Goal: Task Accomplishment & Management: Use online tool/utility

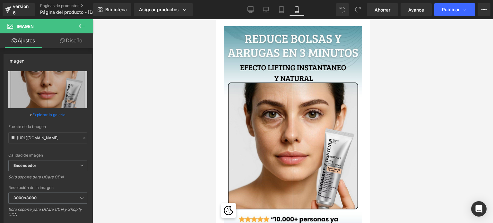
scroll to position [96, 0]
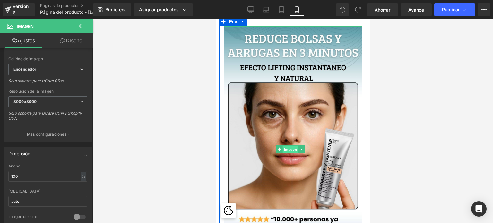
click at [292, 146] on font "Imagen" at bounding box center [290, 150] width 13 height 8
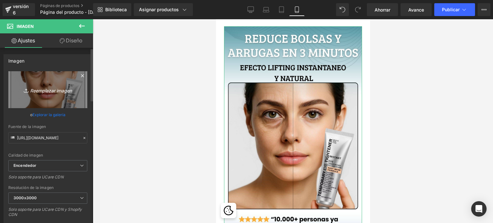
click at [51, 90] on font "Reemplazar imagen" at bounding box center [51, 90] width 42 height 5
type input "C:\fakepath\Agregar un título.jpg"
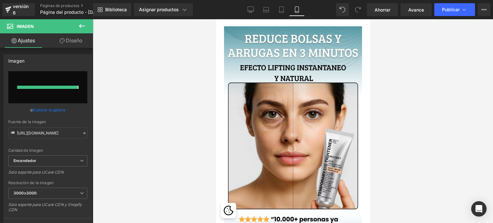
type input "[URL][DOMAIN_NAME]"
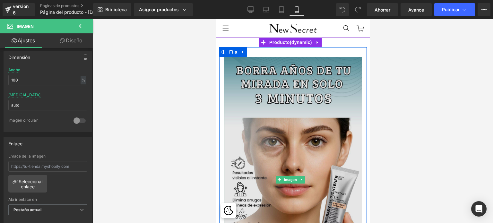
scroll to position [0, 0]
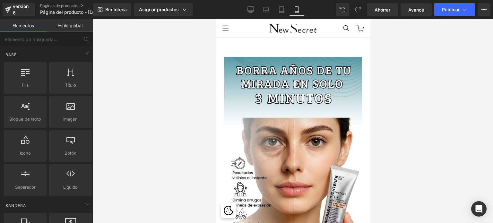
click at [249, 32] on header "Menú INICIO CATÁLOGO SOBRE NOSOTROS CONTACTO Iniciar sesión INICIO CATÁLOGO SOB…" at bounding box center [293, 28] width 154 height 18
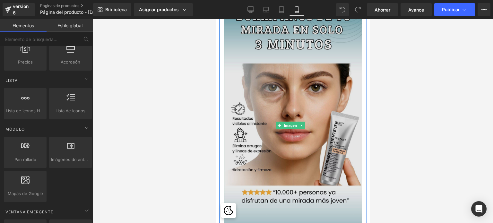
scroll to position [96, 0]
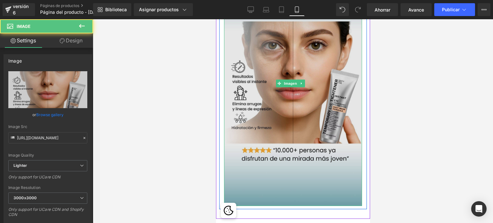
click at [240, 74] on img at bounding box center [293, 83] width 138 height 245
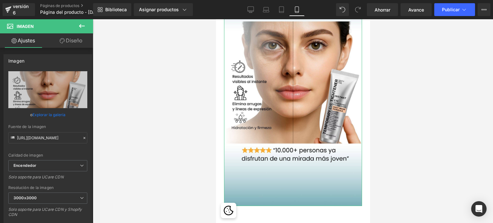
click at [77, 42] on font "Diseño" at bounding box center [74, 40] width 17 height 6
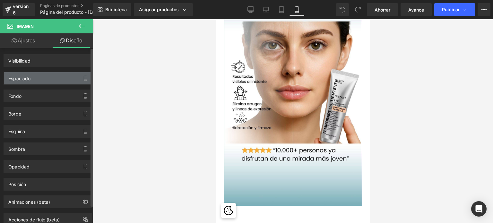
click at [62, 80] on div "Espaciado" at bounding box center [48, 78] width 88 height 12
click at [84, 80] on icon "button" at bounding box center [85, 78] width 3 height 5
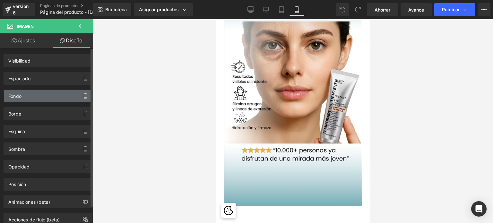
click at [80, 97] on button "button" at bounding box center [85, 96] width 10 height 12
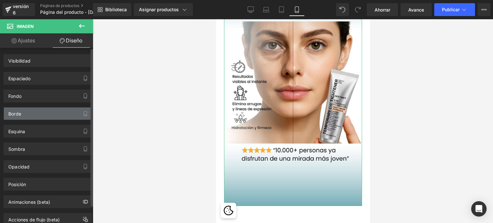
click at [58, 111] on div "Borde" at bounding box center [48, 113] width 88 height 12
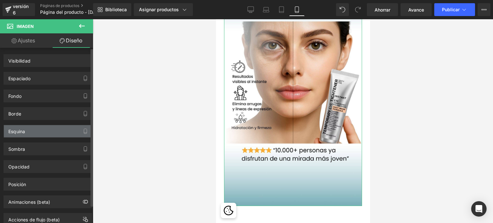
click at [46, 131] on div "Esquina" at bounding box center [48, 131] width 88 height 12
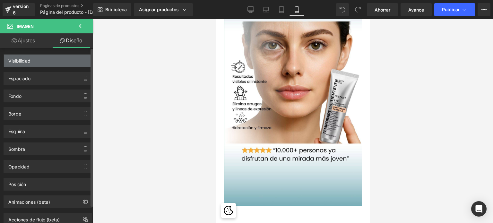
click at [34, 63] on div "Visibilidad" at bounding box center [48, 61] width 88 height 12
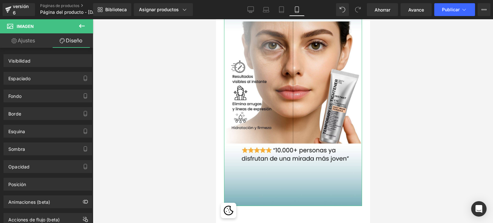
click at [74, 40] on font "Diseño" at bounding box center [74, 40] width 17 height 6
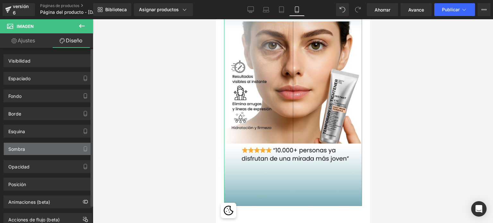
scroll to position [19, 0]
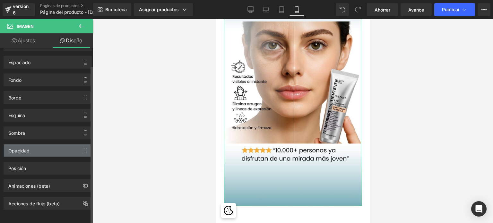
click at [57, 146] on div "Opacidad" at bounding box center [48, 150] width 88 height 12
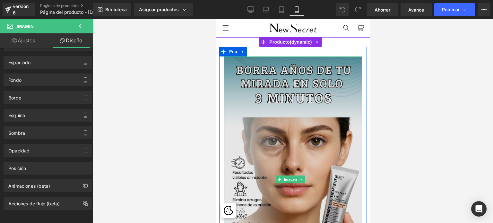
scroll to position [0, 0]
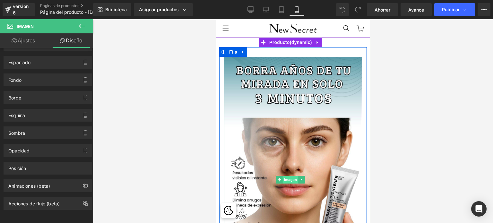
click at [292, 177] on font "Imagen" at bounding box center [290, 179] width 13 height 4
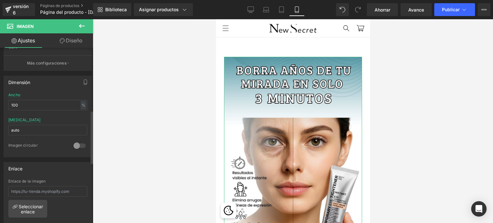
scroll to position [119, 0]
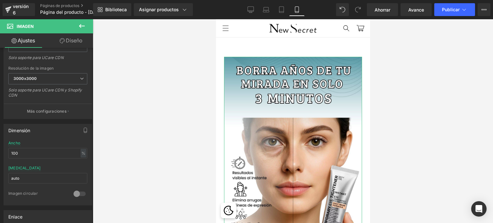
click at [72, 42] on font "Diseño" at bounding box center [74, 40] width 17 height 6
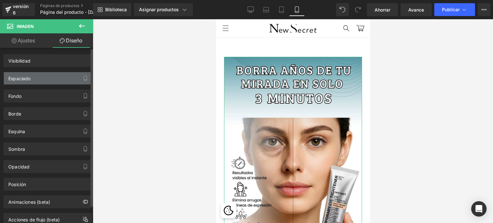
click at [19, 78] on font "Espaciado" at bounding box center [19, 78] width 22 height 5
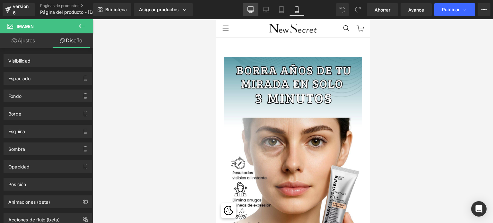
click at [250, 9] on icon at bounding box center [250, 9] width 6 height 6
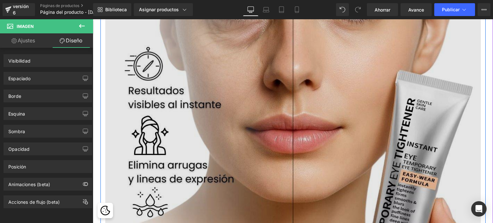
scroll to position [290, 0]
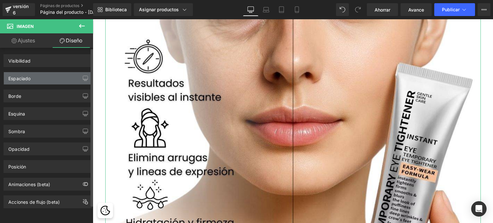
click at [25, 80] on font "Espaciado" at bounding box center [19, 78] width 22 height 5
click at [83, 78] on icon "button" at bounding box center [85, 78] width 5 height 5
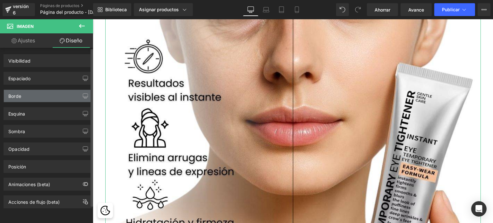
click at [17, 96] on font "Borde" at bounding box center [14, 95] width 13 height 5
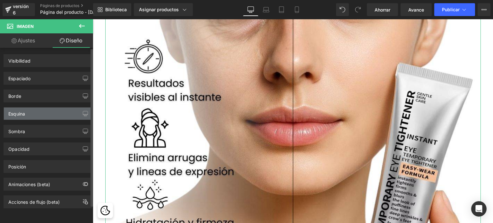
drag, startPoint x: 23, startPoint y: 118, endPoint x: 50, endPoint y: 111, distance: 27.8
click at [28, 116] on div "Esquina" at bounding box center [48, 113] width 88 height 12
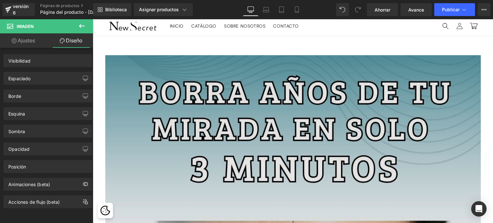
scroll to position [0, 0]
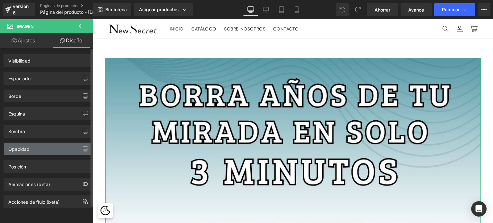
click at [30, 149] on div "Opacidad" at bounding box center [48, 149] width 88 height 12
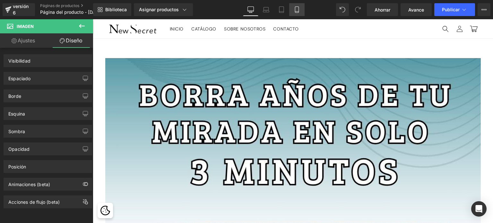
click at [298, 13] on link "Móvil" at bounding box center [296, 9] width 15 height 13
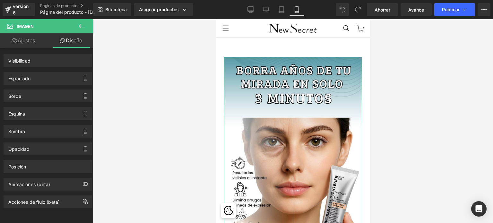
click at [25, 42] on font "Ajustes" at bounding box center [26, 40] width 17 height 6
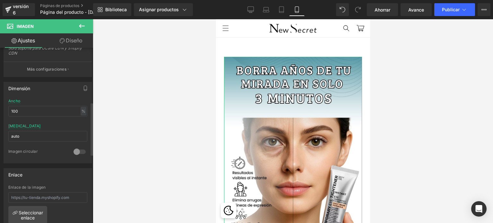
scroll to position [160, 0]
click at [27, 137] on input "auto" at bounding box center [47, 137] width 79 height 11
click at [41, 110] on input "100" at bounding box center [47, 112] width 79 height 11
click at [41, 100] on div "Ancho 100 % % píxeles" at bounding box center [47, 112] width 79 height 25
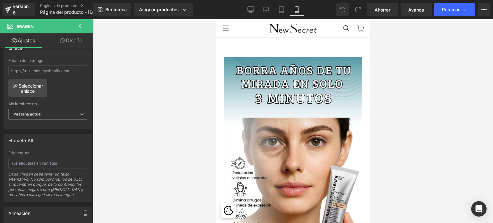
scroll to position [289, 0]
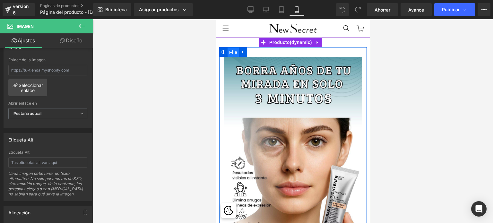
click at [234, 52] on font "Fila" at bounding box center [233, 52] width 8 height 5
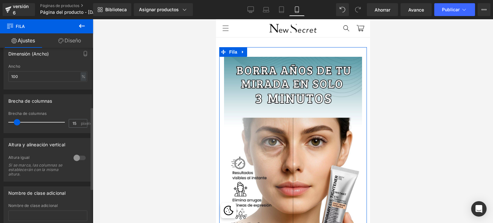
scroll to position [160, 0]
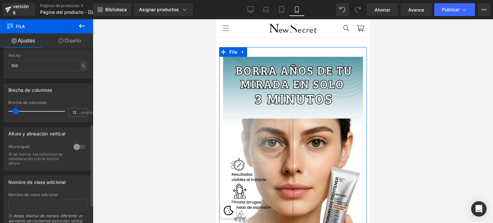
type input "10"
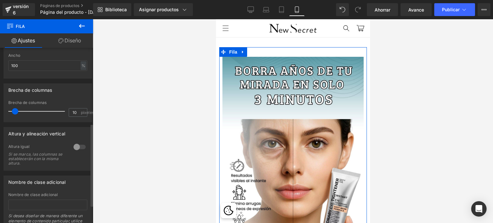
click at [14, 113] on span at bounding box center [15, 111] width 6 height 6
drag, startPoint x: 74, startPoint y: 146, endPoint x: 89, endPoint y: 148, distance: 14.3
click at [89, 148] on div "0 [MEDICAL_DATA] igual Si se marca, las columnas se establecerán con la misma […" at bounding box center [48, 157] width 88 height 26
click at [83, 147] on div at bounding box center [79, 147] width 15 height 10
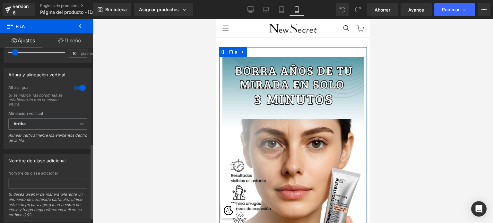
scroll to position [225, 0]
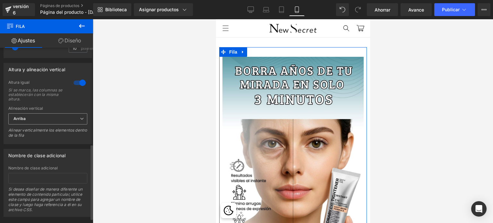
click at [80, 119] on icon at bounding box center [82, 119] width 4 height 4
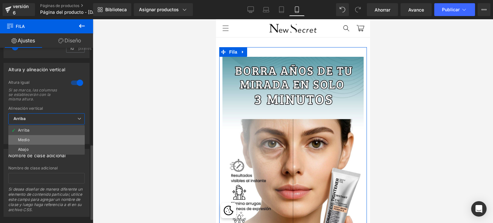
click at [30, 138] on li "Medio" at bounding box center [46, 140] width 76 height 10
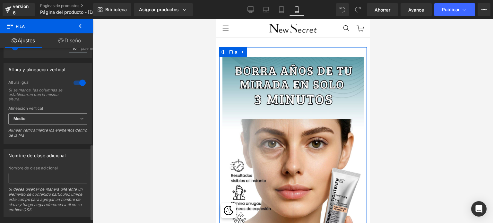
click at [80, 117] on icon at bounding box center [82, 119] width 4 height 4
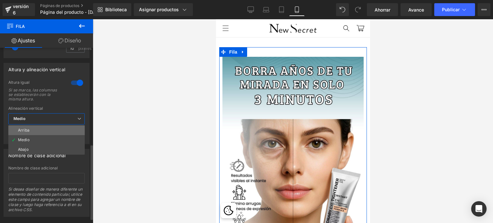
click at [13, 129] on li "Arriba" at bounding box center [46, 130] width 76 height 10
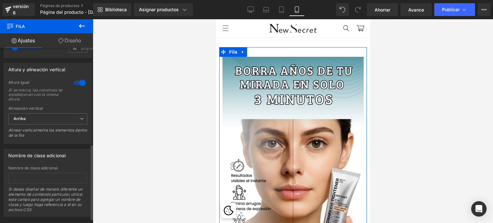
drag, startPoint x: 80, startPoint y: 82, endPoint x: 69, endPoint y: 82, distance: 10.3
click at [72, 82] on div at bounding box center [79, 83] width 15 height 10
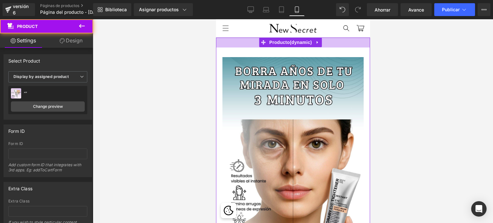
click at [243, 42] on div "31px" at bounding box center [293, 43] width 154 height 10
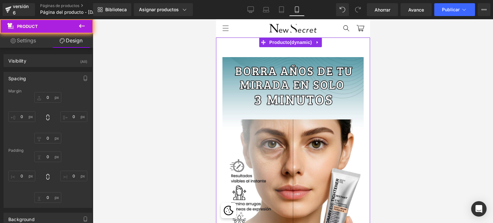
type input "0"
type input "31"
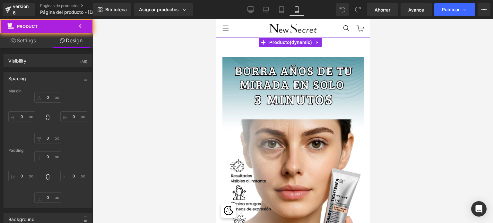
type input "10"
type input "30"
type input "10"
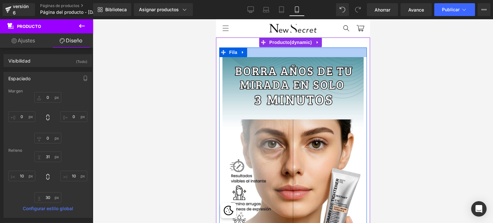
click at [280, 57] on div at bounding box center [293, 52] width 148 height 10
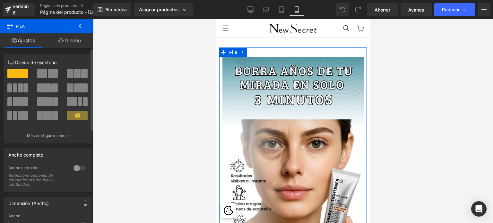
click at [78, 117] on icon at bounding box center [78, 116] width 6 height 6
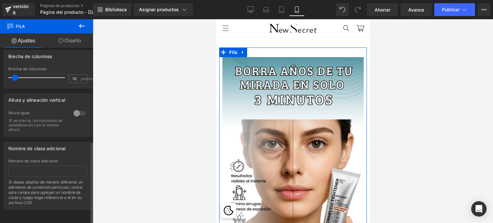
click at [82, 108] on div at bounding box center [79, 113] width 15 height 10
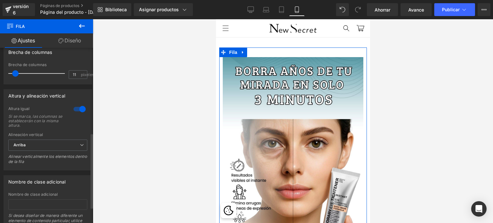
type input "10"
click at [13, 73] on span at bounding box center [15, 73] width 6 height 6
click at [60, 59] on div "Brecha de columnas 10px Brecha de columnas 10 píxeles" at bounding box center [48, 65] width 89 height 39
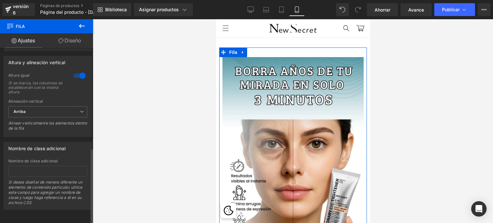
scroll to position [235, 0]
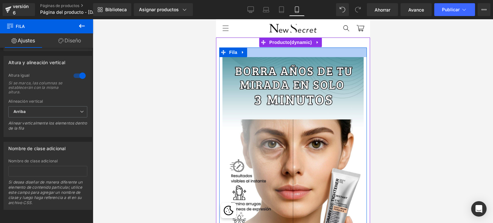
click at [292, 55] on div at bounding box center [293, 52] width 148 height 10
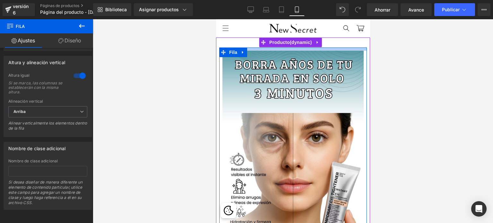
drag, startPoint x: 292, startPoint y: 55, endPoint x: 293, endPoint y: 48, distance: 6.5
click at [293, 48] on div at bounding box center [293, 48] width 148 height 3
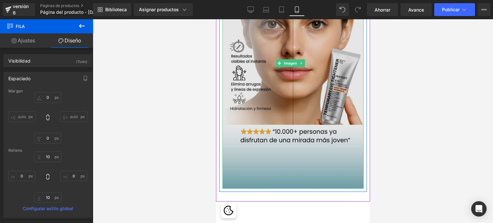
scroll to position [128, 0]
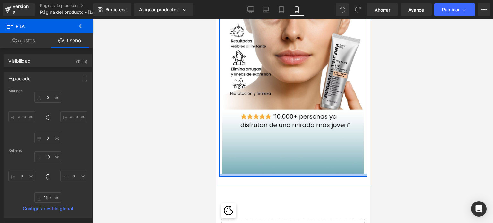
type input "13px"
click at [286, 174] on div at bounding box center [293, 176] width 148 height 4
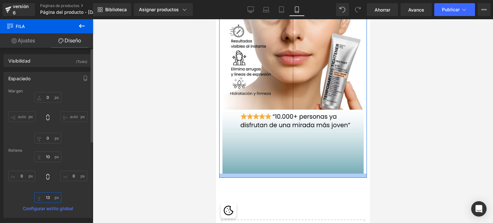
click at [51, 198] on input "13" at bounding box center [47, 197] width 27 height 11
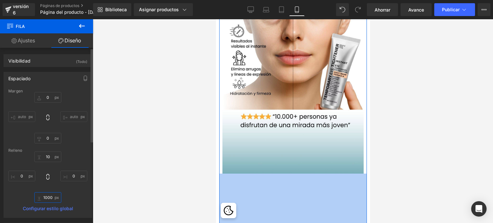
type input "10000"
drag, startPoint x: 53, startPoint y: 199, endPoint x: 40, endPoint y: 197, distance: 13.2
click at [38, 197] on input "10000" at bounding box center [47, 197] width 27 height 11
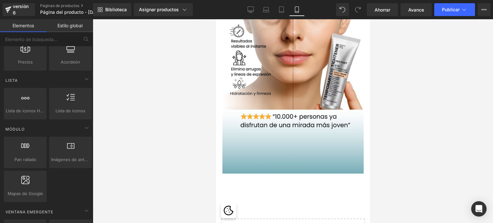
click at [190, 135] on div at bounding box center [293, 121] width 400 height 204
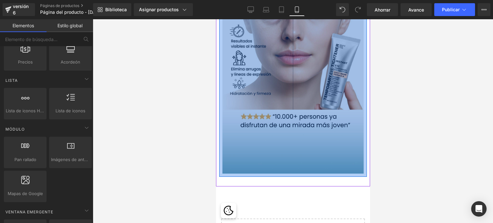
click at [269, 147] on div "Imagen Fila NaNpx" at bounding box center [293, 47] width 148 height 257
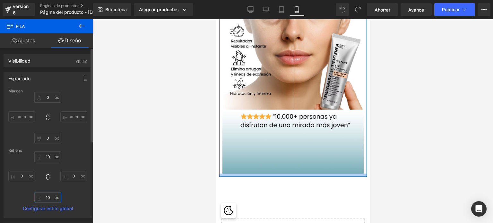
click at [49, 196] on input "10" at bounding box center [47, 197] width 27 height 11
type input "0"
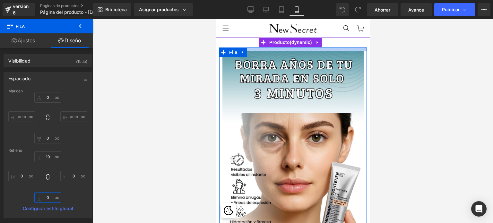
click at [295, 50] on div at bounding box center [293, 48] width 148 height 3
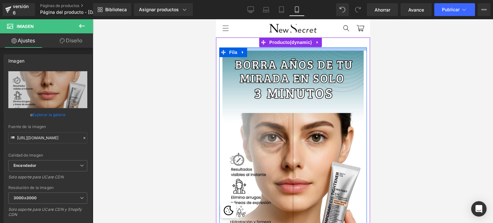
drag, startPoint x: 297, startPoint y: 52, endPoint x: 298, endPoint y: 49, distance: 3.3
click at [298, 49] on div "Imagen Fila" at bounding box center [293, 174] width 148 height 254
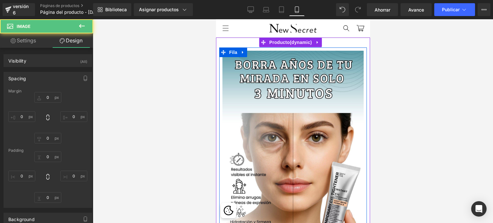
type input "0"
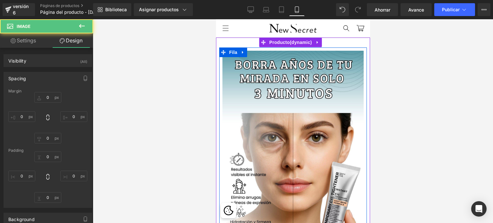
type input "0"
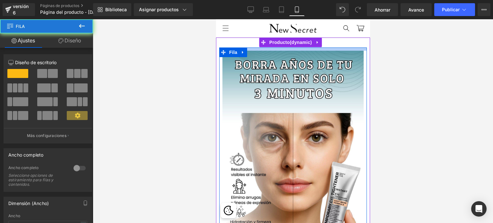
click at [296, 49] on div at bounding box center [293, 48] width 148 height 3
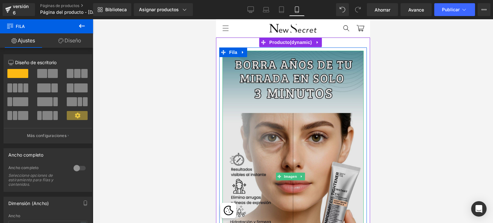
click at [285, 58] on img at bounding box center [292, 176] width 141 height 251
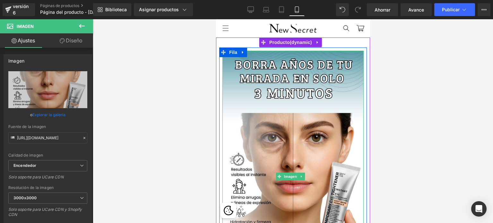
click at [286, 51] on div at bounding box center [292, 52] width 141 height 2
drag, startPoint x: 288, startPoint y: 51, endPoint x: 216, endPoint y: 117, distance: 97.7
click at [288, 49] on div "Imagen Fila" at bounding box center [293, 174] width 148 height 254
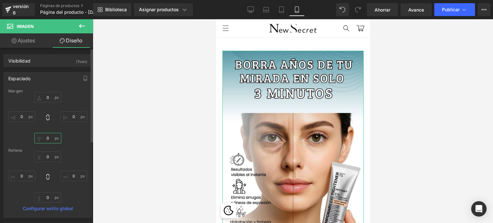
click at [37, 141] on input "0" at bounding box center [47, 138] width 27 height 11
click at [39, 141] on input "0" at bounding box center [47, 138] width 27 height 11
click at [39, 99] on input "0" at bounding box center [47, 97] width 27 height 11
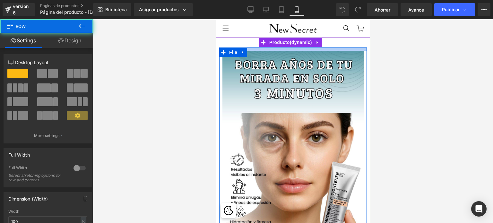
click at [274, 48] on div at bounding box center [293, 48] width 148 height 3
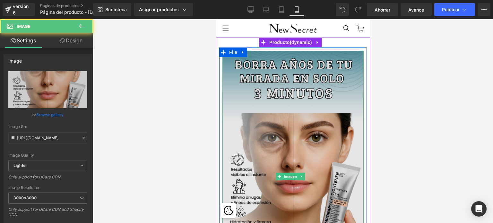
click at [258, 56] on img at bounding box center [292, 176] width 141 height 251
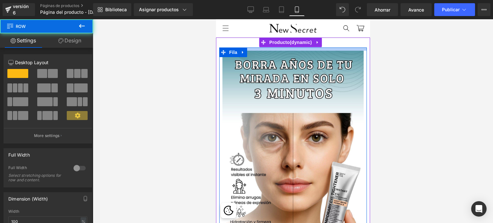
click at [299, 50] on div at bounding box center [293, 48] width 148 height 3
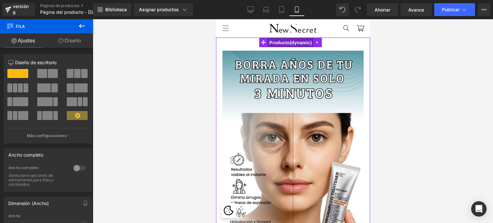
click at [288, 39] on font "Producto" at bounding box center [279, 43] width 21 height 10
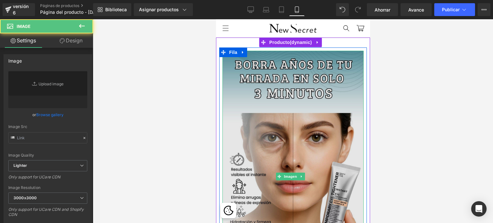
type input "[URL][DOMAIN_NAME]"
click at [282, 54] on img at bounding box center [292, 176] width 141 height 251
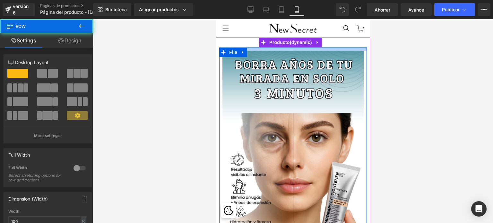
click at [277, 49] on div at bounding box center [293, 48] width 148 height 3
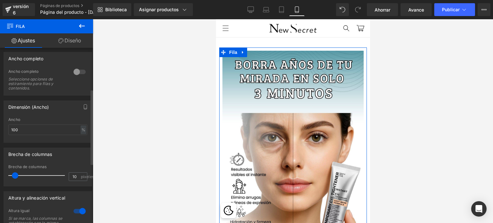
scroll to position [128, 0]
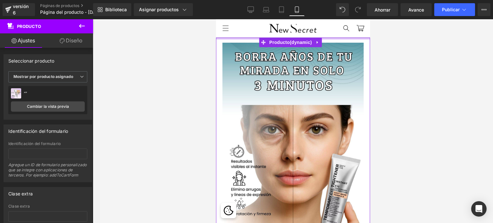
drag, startPoint x: 248, startPoint y: 43, endPoint x: 250, endPoint y: 35, distance: 8.3
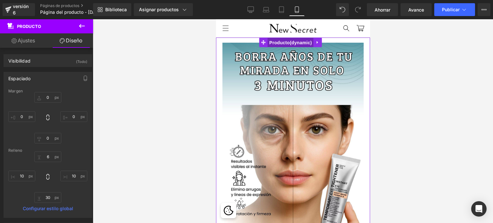
click at [287, 44] on font "Producto" at bounding box center [279, 42] width 21 height 5
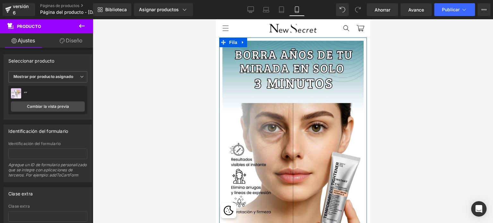
drag, startPoint x: 248, startPoint y: 38, endPoint x: 252, endPoint y: 30, distance: 8.6
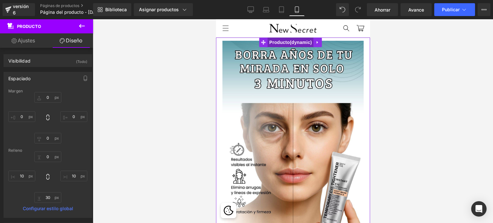
click at [292, 43] on span "Producto" at bounding box center [290, 43] width 46 height 10
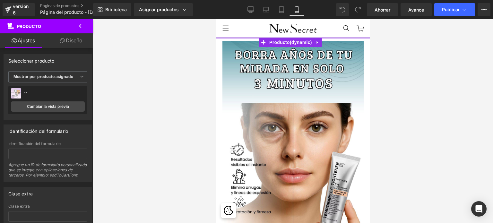
drag, startPoint x: 251, startPoint y: 37, endPoint x: 254, endPoint y: 27, distance: 11.2
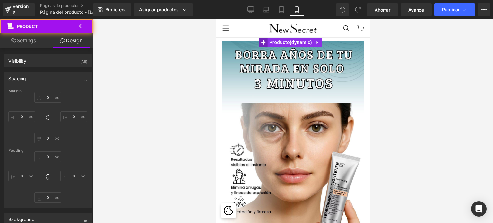
type input "0"
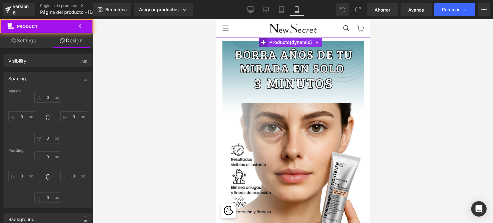
type input "10"
type input "30"
type input "10"
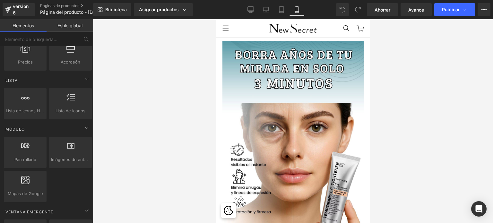
click at [167, 114] on div at bounding box center [293, 121] width 400 height 204
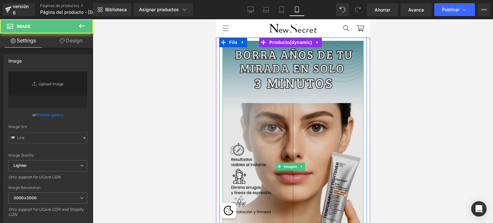
type input "[URL][DOMAIN_NAME]"
click at [280, 96] on img at bounding box center [292, 166] width 141 height 251
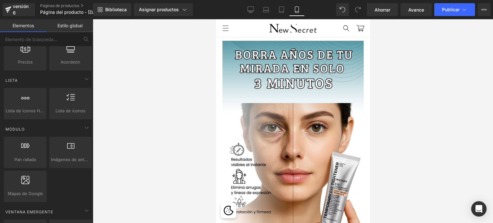
click at [321, 31] on header "Menú INICIO CATÁLOGO SOBRE NOSOTROS CONTACTO Iniciar sesión INICIO CATÁLOGO SOB…" at bounding box center [293, 28] width 154 height 18
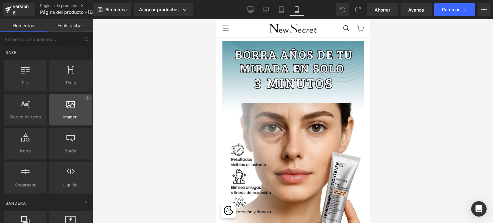
scroll to position [0, 0]
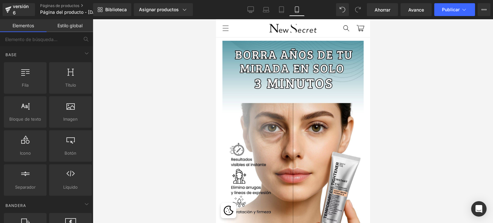
click at [253, 24] on header "Menú INICIO CATÁLOGO SOBRE NOSOTROS CONTACTO Iniciar sesión INICIO CATÁLOGO SOB…" at bounding box center [293, 28] width 154 height 18
click at [326, 27] on header "Menú INICIO CATÁLOGO SOBRE NOSOTROS CONTACTO Iniciar sesión INICIO CATÁLOGO SOB…" at bounding box center [293, 28] width 154 height 18
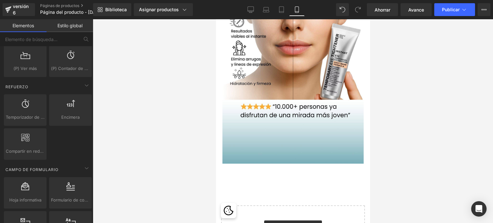
scroll to position [128, 0]
click at [485, 6] on button "Plan de actualización Ver página en vivo Ver con plantilla actual Guardar plant…" at bounding box center [483, 9] width 13 height 13
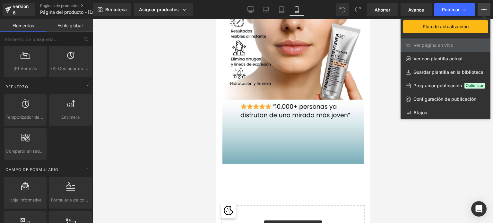
click at [417, 141] on div at bounding box center [293, 121] width 400 height 204
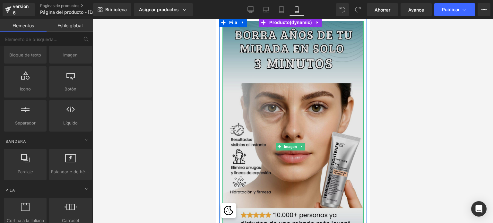
scroll to position [0, 0]
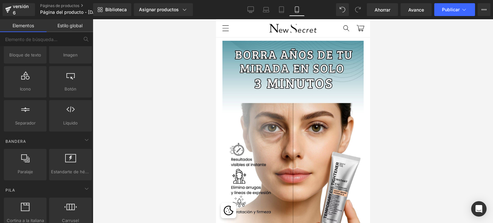
click at [224, 30] on icon "Menú" at bounding box center [225, 28] width 7 height 7
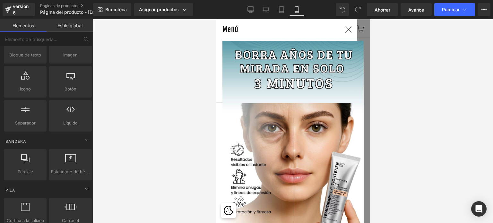
click at [349, 29] on icon at bounding box center [348, 29] width 6 height 6
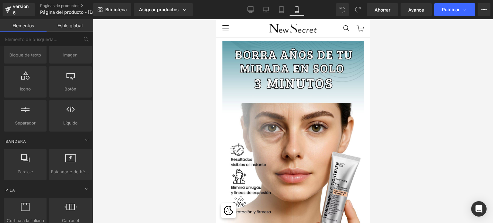
click at [225, 27] on icon "Menú" at bounding box center [225, 28] width 7 height 7
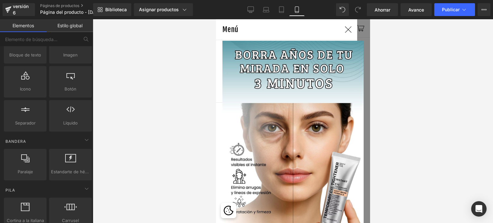
click at [348, 27] on icon at bounding box center [347, 29] width 7 height 7
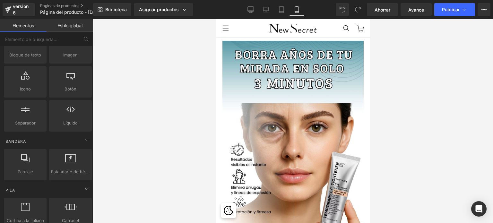
drag, startPoint x: 367, startPoint y: 36, endPoint x: 585, endPoint y: 25, distance: 218.4
click at [222, 30] on icon "Menú" at bounding box center [225, 28] width 7 height 7
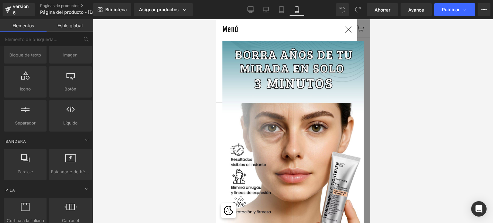
click at [347, 30] on icon at bounding box center [347, 29] width 7 height 7
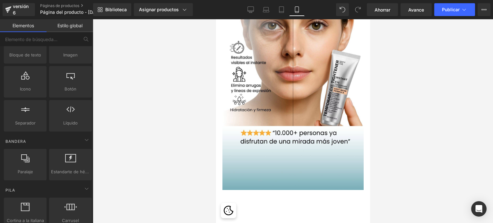
scroll to position [114, 0]
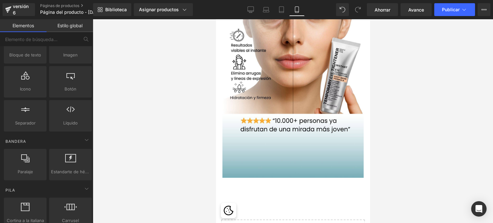
drag, startPoint x: 366, startPoint y: 71, endPoint x: 594, endPoint y: 98, distance: 229.3
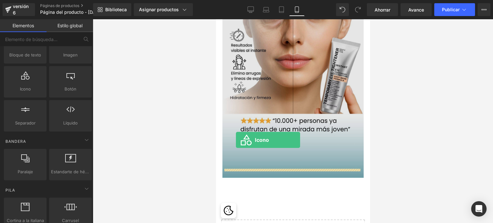
drag, startPoint x: 238, startPoint y: 100, endPoint x: 235, endPoint y: 140, distance: 39.5
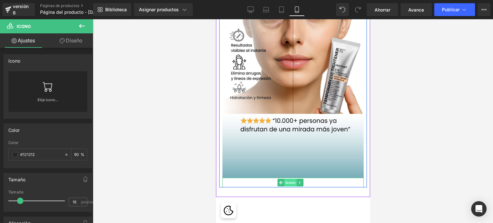
click at [290, 180] on font "Icono" at bounding box center [290, 182] width 10 height 4
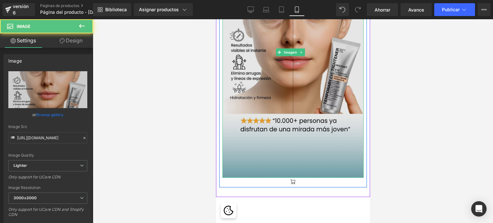
click at [311, 138] on img at bounding box center [292, 52] width 141 height 251
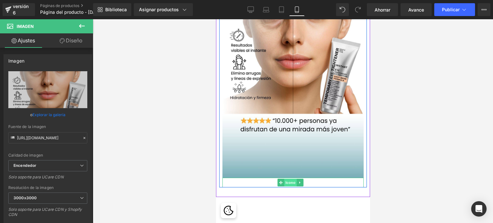
click at [292, 180] on font "Icono" at bounding box center [290, 182] width 10 height 4
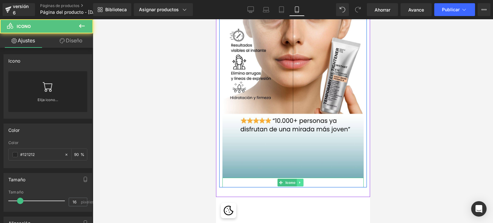
click at [298, 181] on icon at bounding box center [300, 183] width 4 height 4
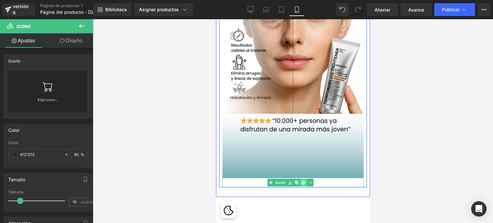
click at [303, 181] on icon at bounding box center [303, 183] width 4 height 4
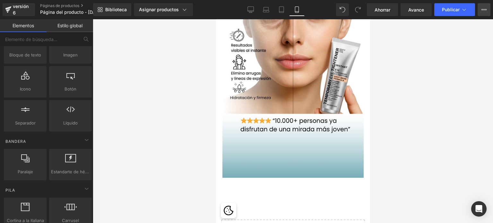
click at [483, 12] on button "Plan de actualización Ver página en vivo Ver con plantilla actual Guardar plant…" at bounding box center [483, 9] width 13 height 13
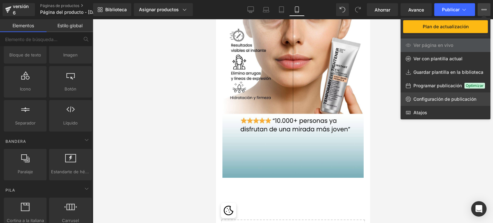
click at [446, 97] on font "Configuración de publicación" at bounding box center [444, 98] width 63 height 5
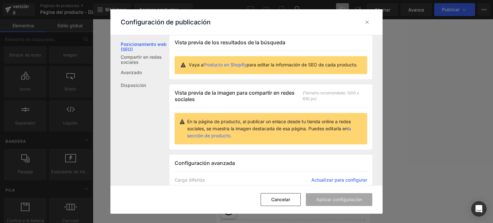
scroll to position [0, 0]
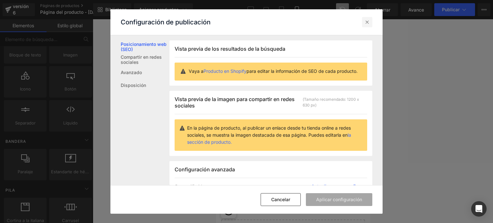
click at [367, 22] on icon at bounding box center [367, 22] width 6 height 6
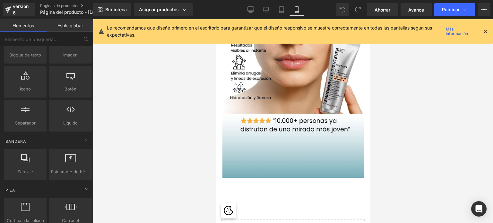
click at [487, 28] on div at bounding box center [485, 31] width 5 height 7
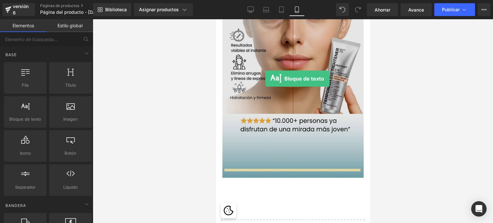
drag, startPoint x: 244, startPoint y: 128, endPoint x: 265, endPoint y: 79, distance: 53.8
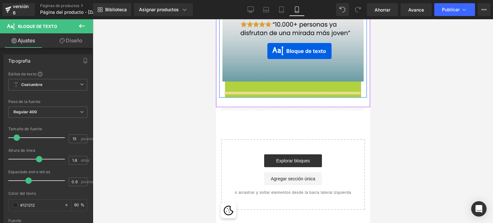
scroll to position [185, 0]
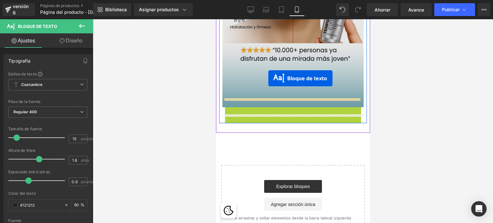
drag, startPoint x: 293, startPoint y: 107, endPoint x: 268, endPoint y: 79, distance: 37.7
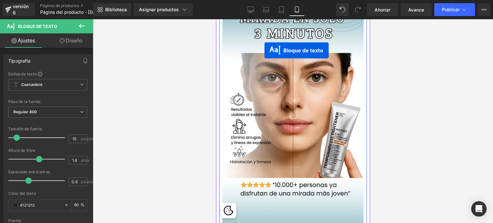
scroll to position [0, 0]
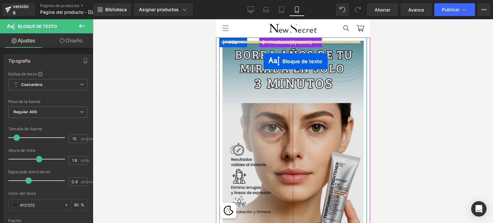
drag, startPoint x: 288, startPoint y: 136, endPoint x: 263, endPoint y: 61, distance: 78.4
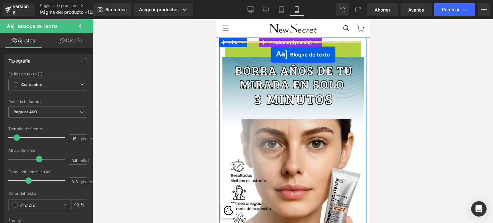
drag, startPoint x: 294, startPoint y: 77, endPoint x: 271, endPoint y: 55, distance: 32.4
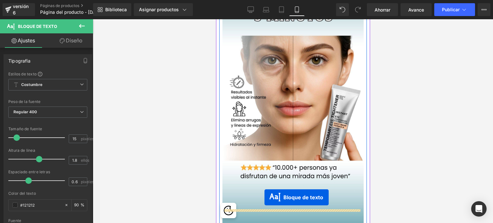
scroll to position [109, 0]
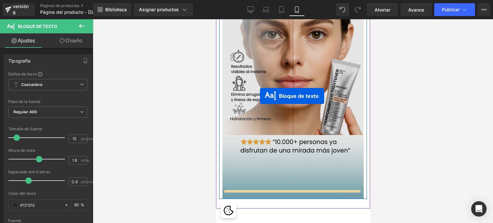
drag, startPoint x: 293, startPoint y: 73, endPoint x: 260, endPoint y: 96, distance: 40.3
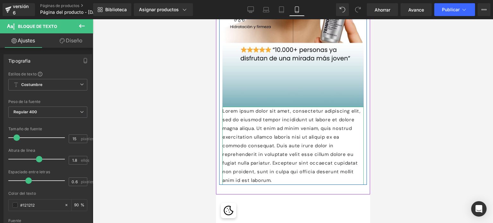
scroll to position [189, 0]
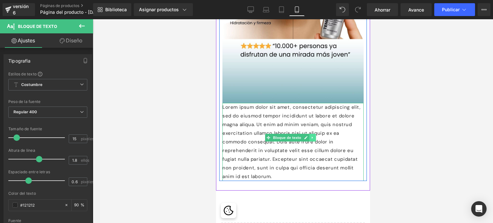
click at [313, 136] on icon at bounding box center [312, 138] width 4 height 4
click at [316, 136] on icon at bounding box center [316, 138] width 4 height 4
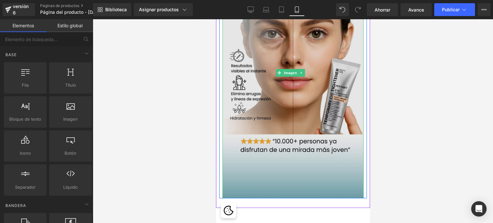
scroll to position [93, 0]
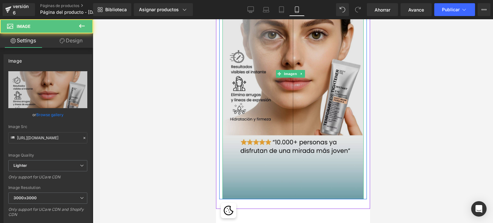
click at [291, 77] on img at bounding box center [292, 73] width 141 height 251
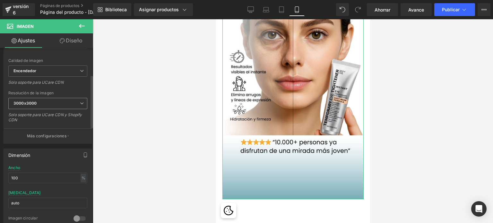
scroll to position [96, 0]
click at [80, 69] on icon at bounding box center [82, 69] width 4 height 4
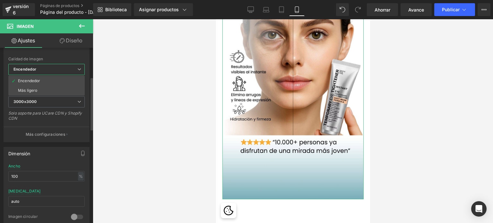
click at [80, 69] on icon at bounding box center [79, 69] width 4 height 4
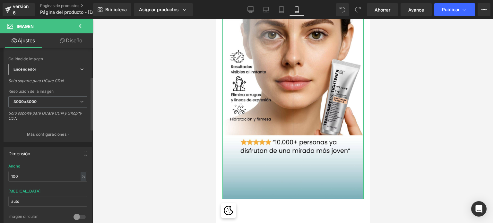
click at [81, 69] on icon at bounding box center [82, 69] width 4 height 4
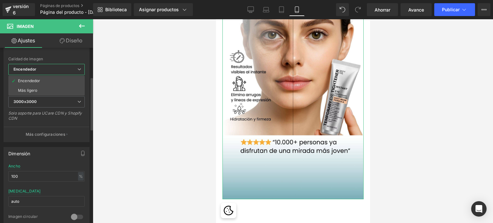
click at [79, 67] on span "Encendedor" at bounding box center [46, 69] width 76 height 11
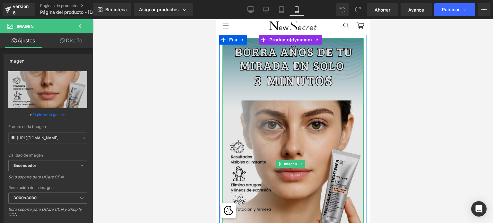
scroll to position [0, 0]
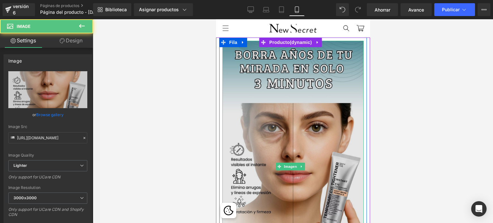
click at [290, 139] on img at bounding box center [292, 166] width 141 height 251
click at [297, 110] on img at bounding box center [292, 166] width 141 height 251
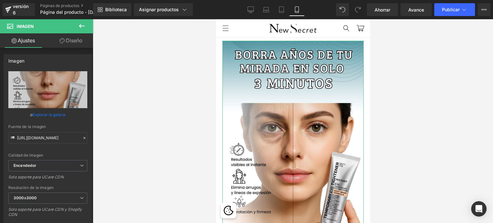
click at [77, 41] on font "Diseño" at bounding box center [74, 40] width 17 height 6
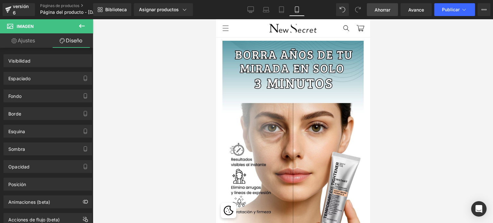
click at [384, 8] on font "Ahorrar" at bounding box center [382, 9] width 16 height 5
